Goal: Register for event/course

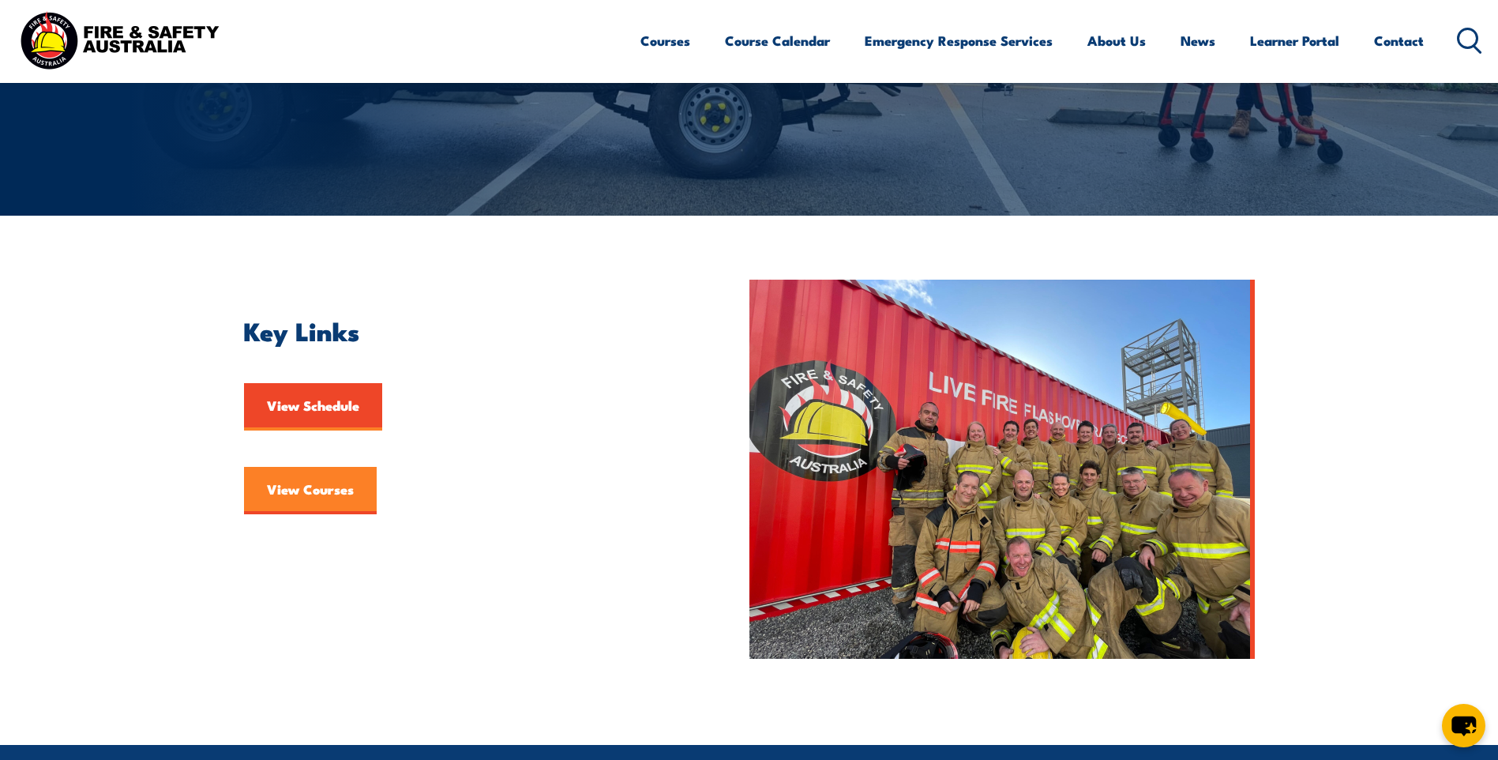
click at [306, 485] on link "View Courses" at bounding box center [310, 490] width 133 height 47
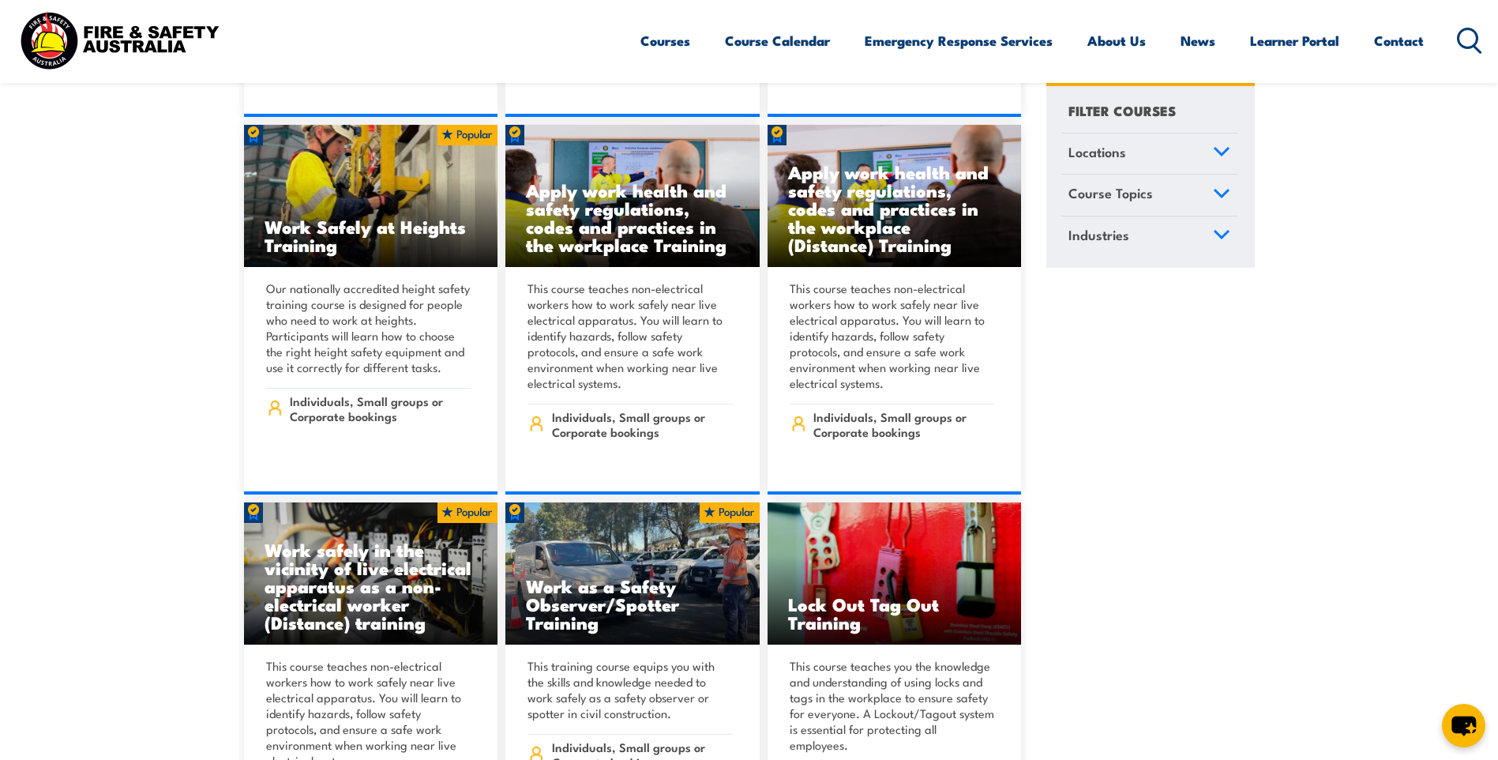
scroll to position [15320, 0]
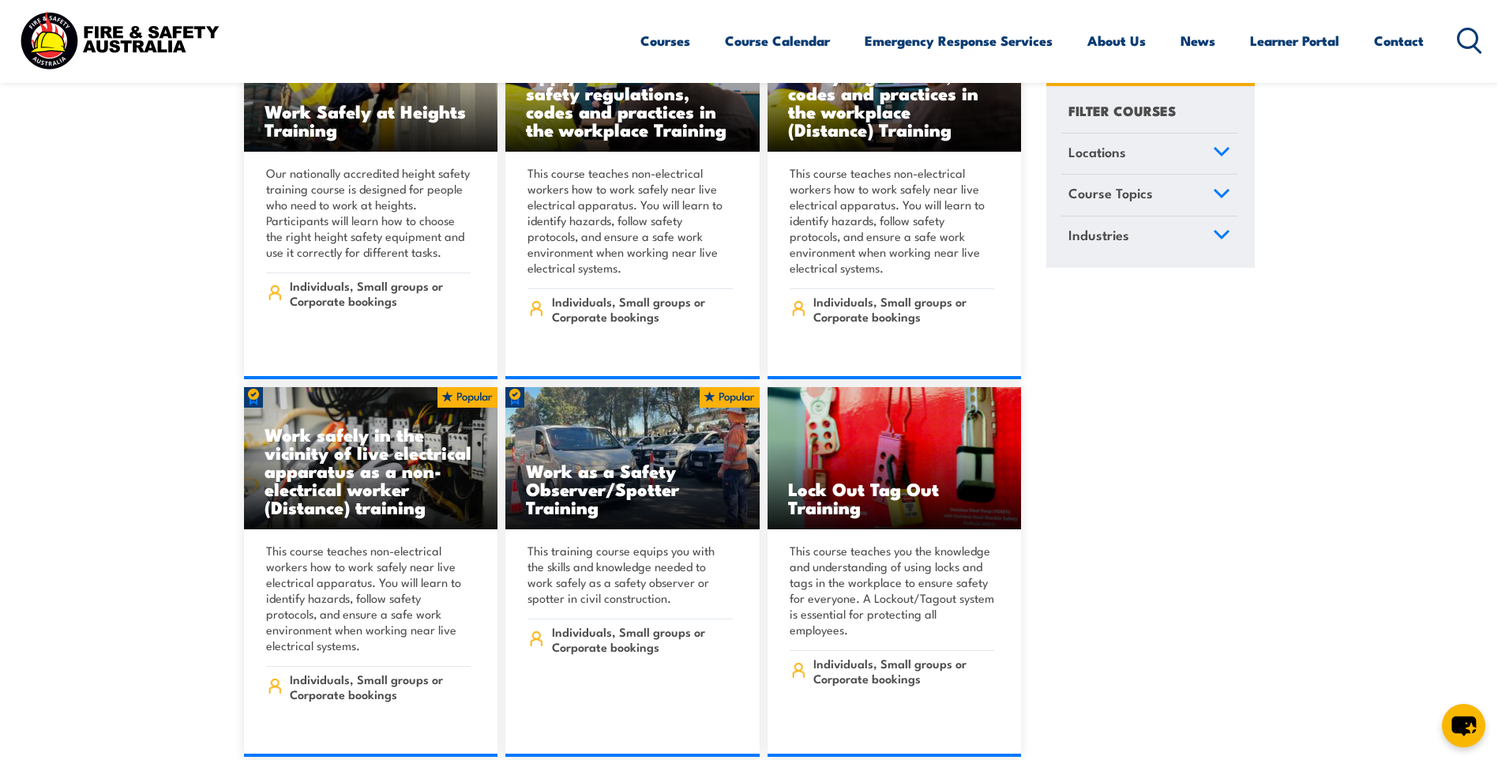
click at [1468, 37] on icon at bounding box center [1469, 41] width 25 height 26
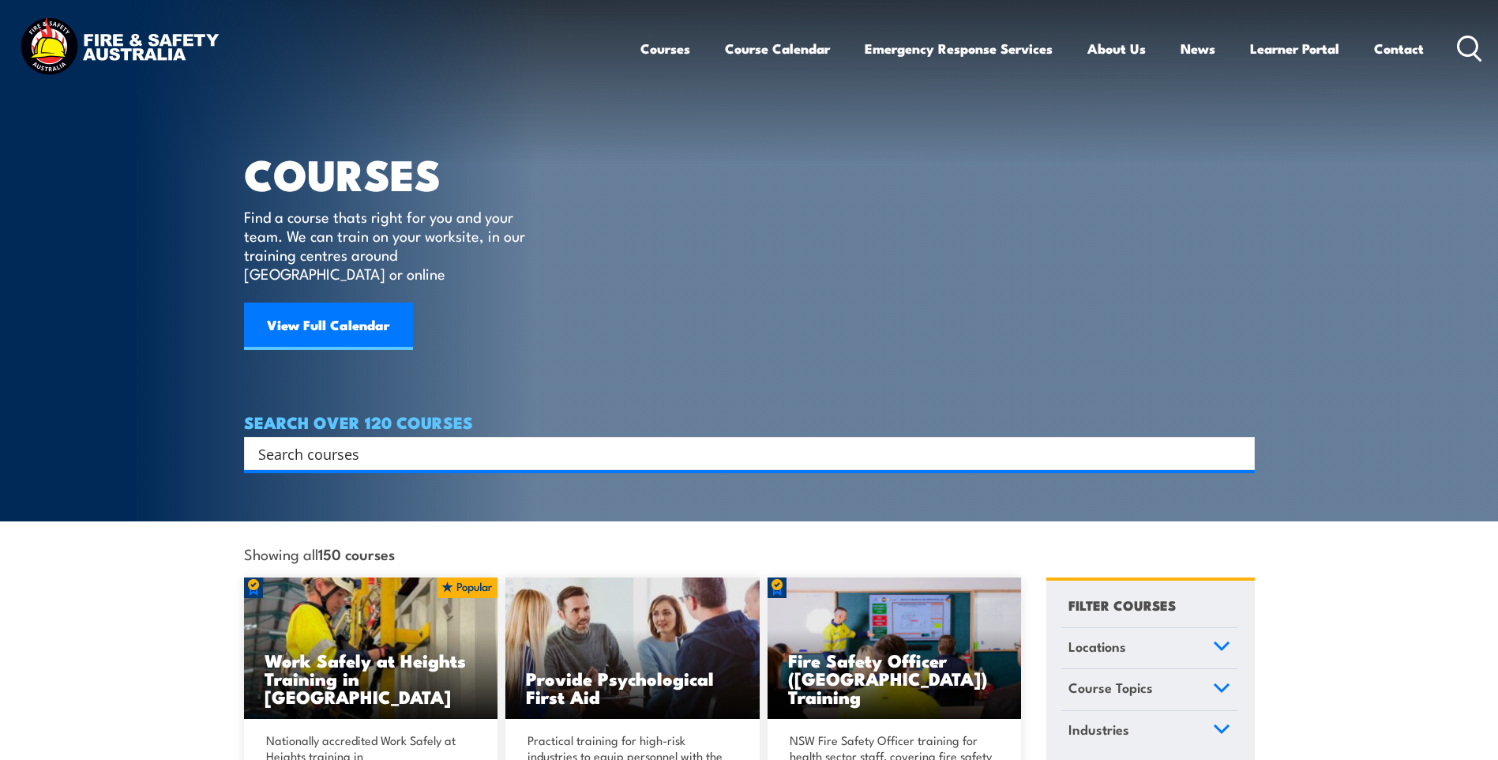
click at [465, 441] on input "Search input" at bounding box center [739, 453] width 962 height 24
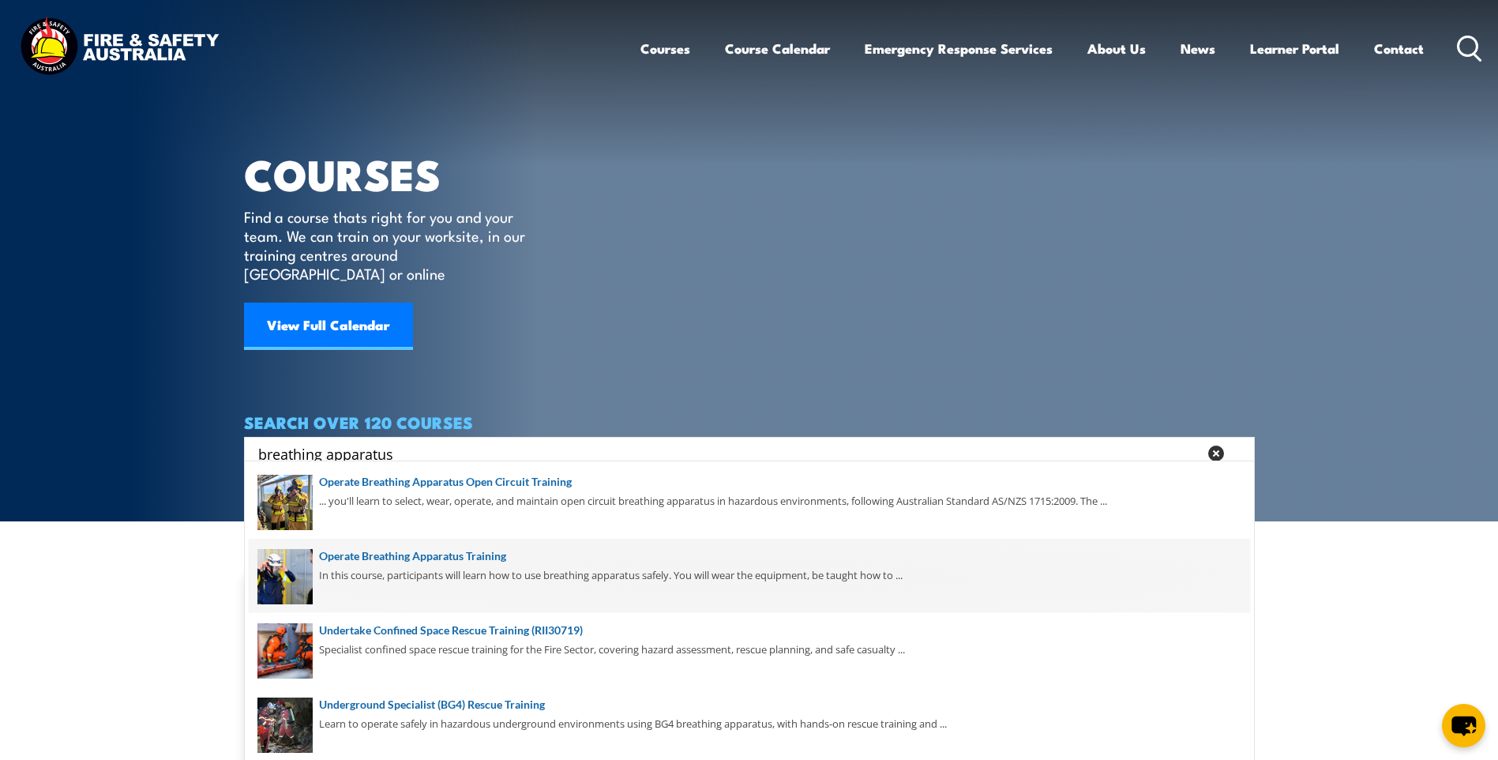
type input "breathing apparatus"
click at [417, 554] on span at bounding box center [749, 576] width 1001 height 74
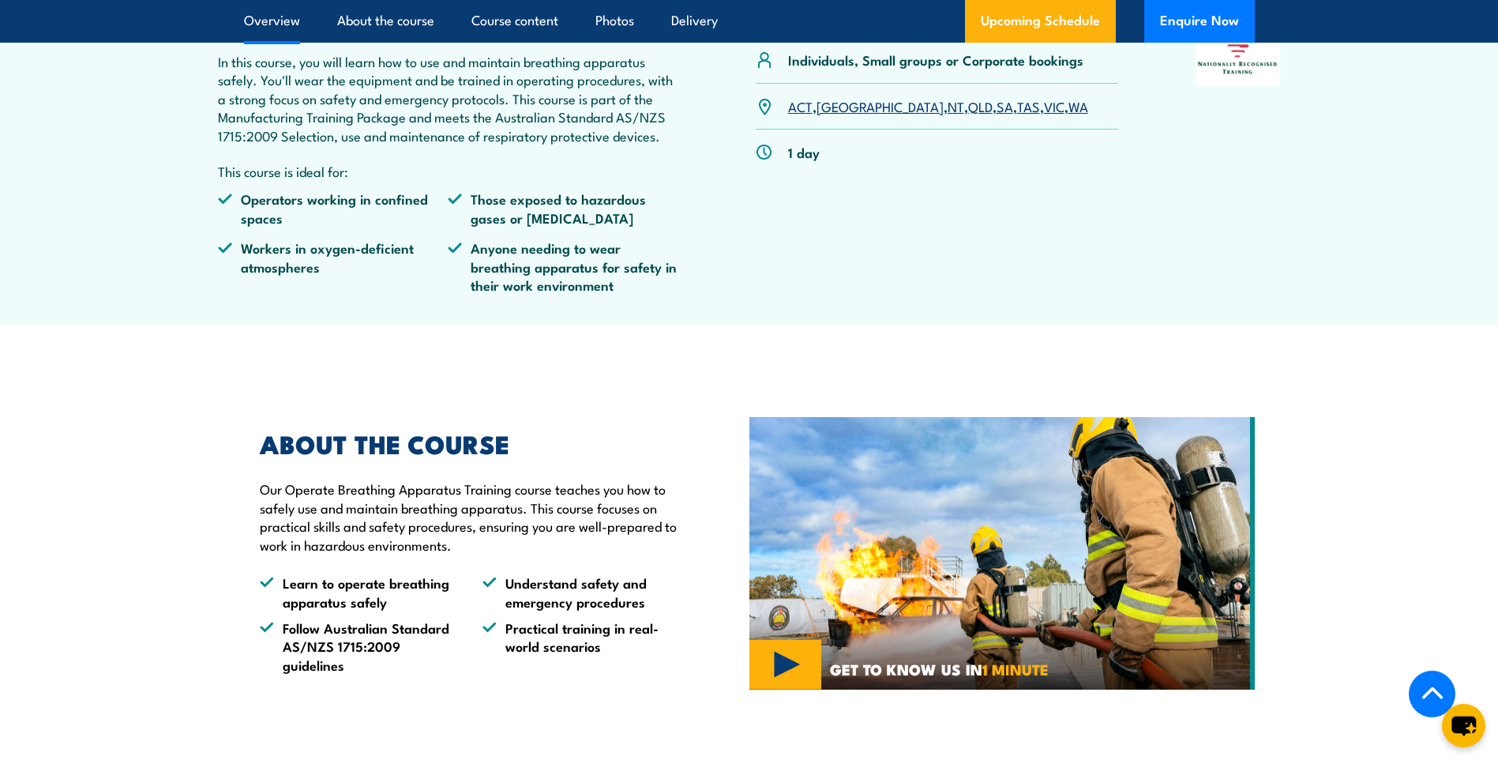
scroll to position [237, 0]
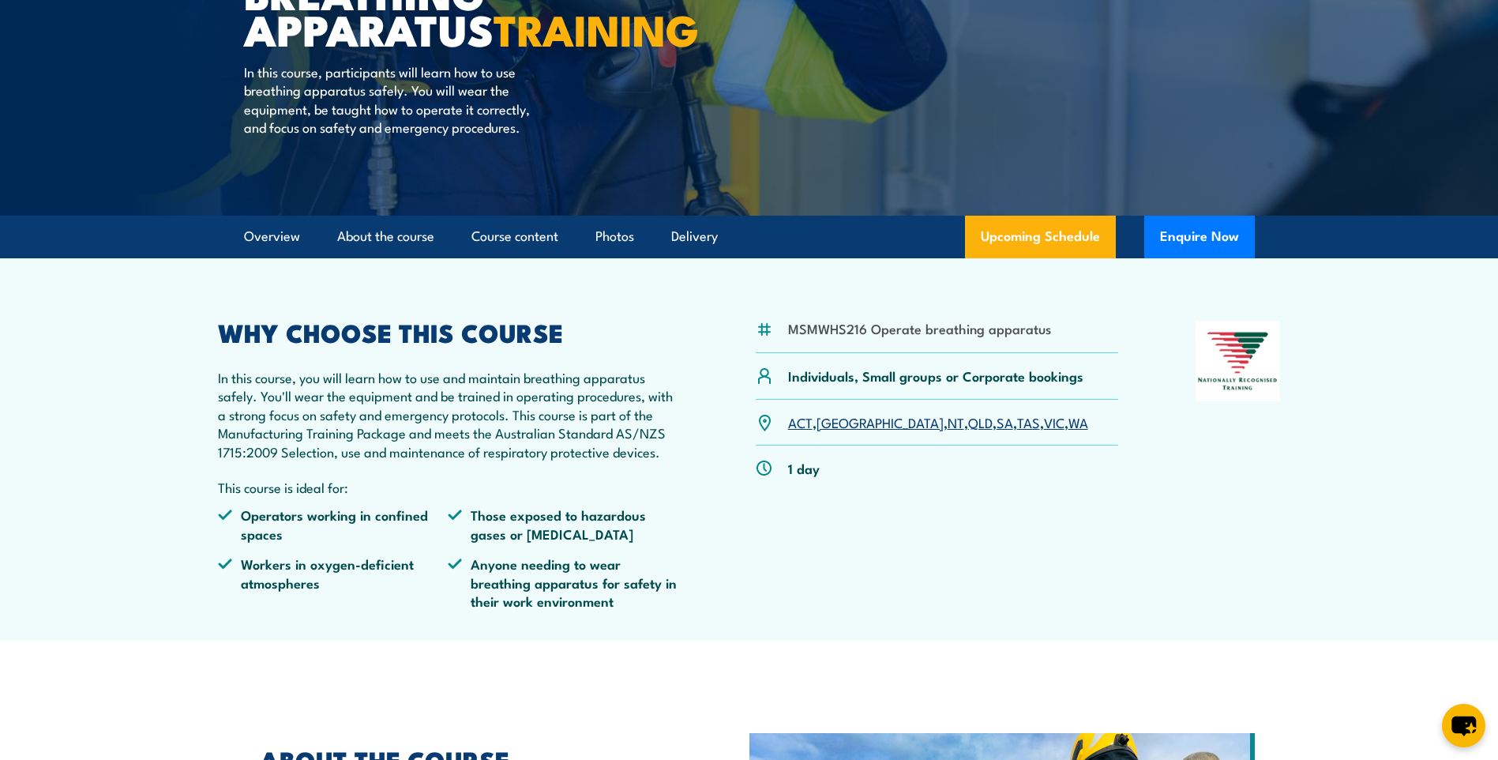
click at [968, 431] on link "QLD" at bounding box center [980, 421] width 24 height 19
